Goal: Find specific page/section: Find specific page/section

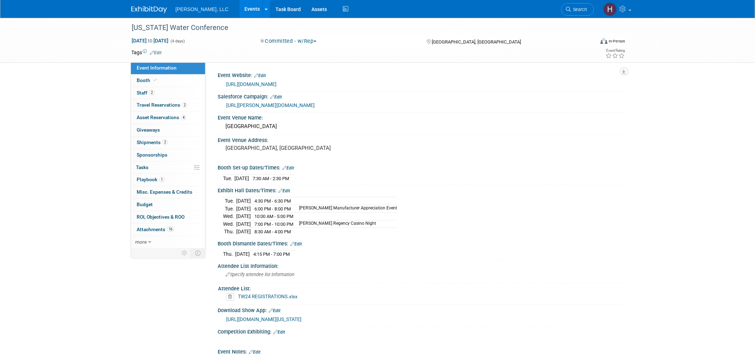
click at [239, 4] on link "Events" at bounding box center [252, 9] width 26 height 18
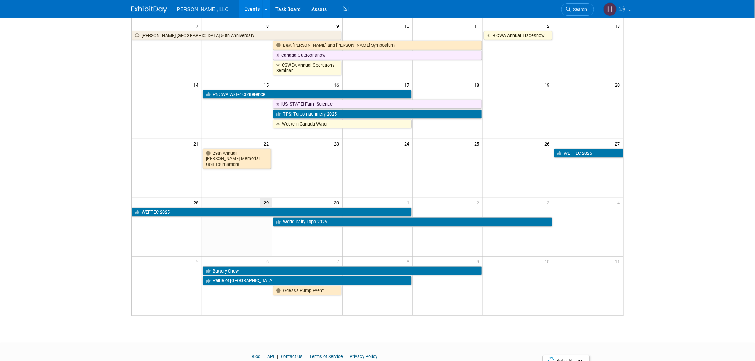
scroll to position [119, 0]
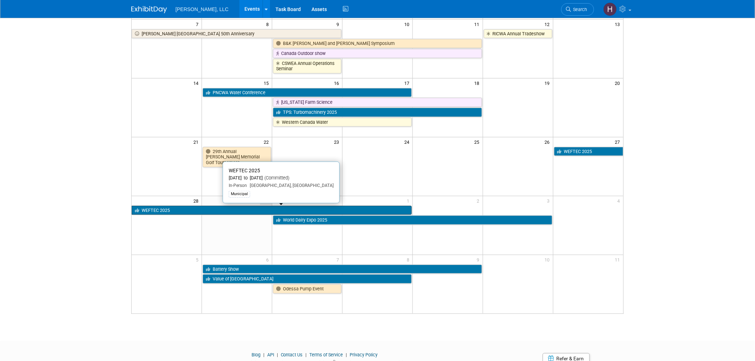
click at [259, 207] on link "WEFTEC 2025" at bounding box center [272, 210] width 280 height 9
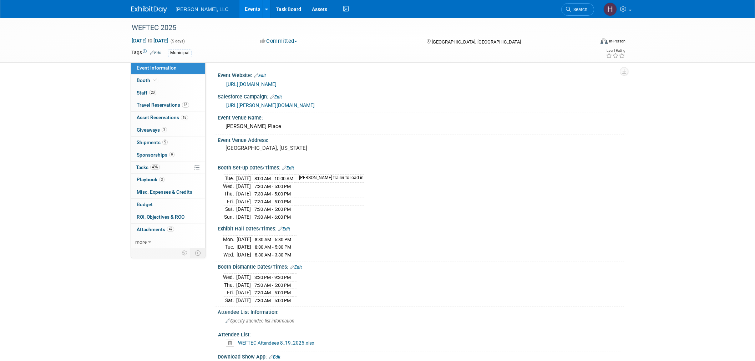
select select "Municipal"
click at [239, 5] on link "Events" at bounding box center [252, 9] width 26 height 18
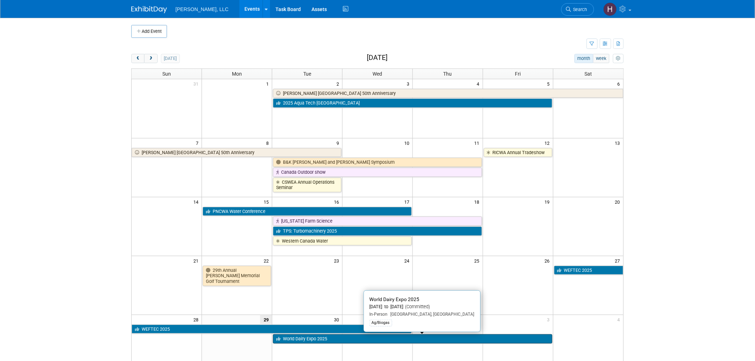
click at [348, 337] on link "World Dairy Expo 2025" at bounding box center [412, 338] width 279 height 9
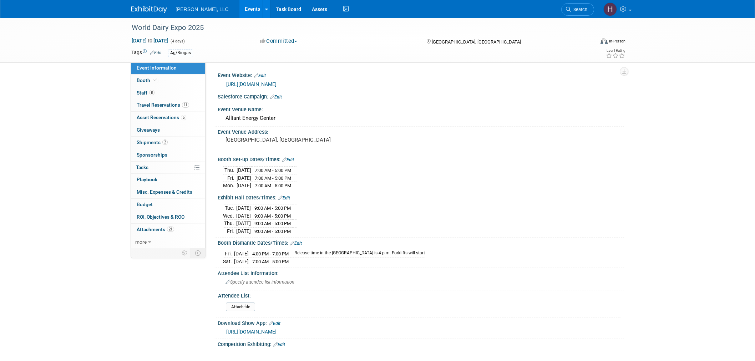
select select "Ag/Biogas"
click at [144, 106] on span "Travel Reservations 11" at bounding box center [163, 105] width 52 height 6
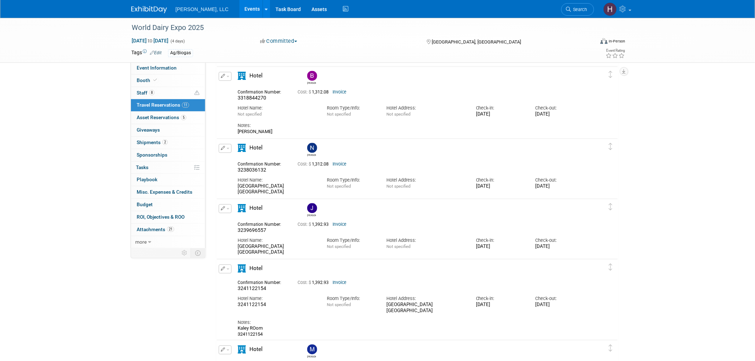
scroll to position [555, 0]
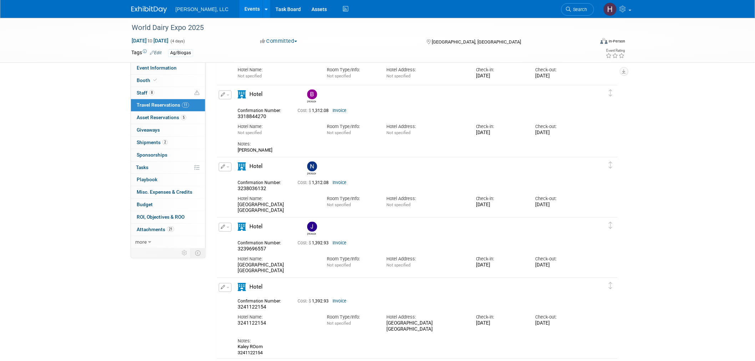
click at [341, 183] on link "Invoice" at bounding box center [340, 183] width 14 height 5
